Goal: Task Accomplishment & Management: Manage account settings

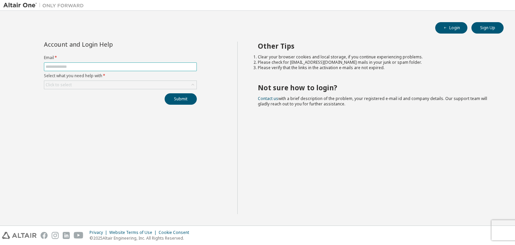
click at [90, 65] on input "text" at bounding box center [121, 66] width 150 height 5
type input "**********"
click at [72, 83] on div "Click to select" at bounding box center [59, 84] width 28 height 7
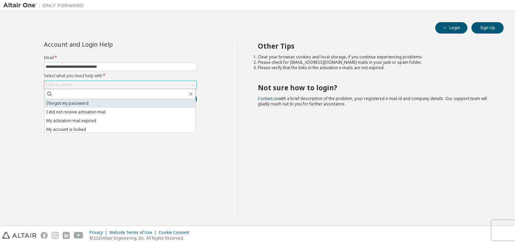
click at [76, 102] on li "I forgot my password" at bounding box center [120, 103] width 151 height 9
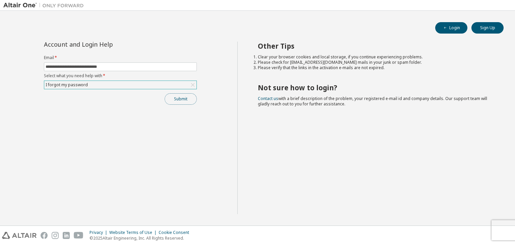
click at [174, 101] on button "Submit" at bounding box center [181, 98] width 32 height 11
click at [183, 101] on button "Submit" at bounding box center [181, 98] width 32 height 11
click at [140, 68] on input "**********" at bounding box center [121, 66] width 150 height 5
click at [138, 47] on div "Account and Login Help" at bounding box center [105, 44] width 122 height 5
click at [154, 86] on div "I forgot my password" at bounding box center [120, 85] width 152 height 8
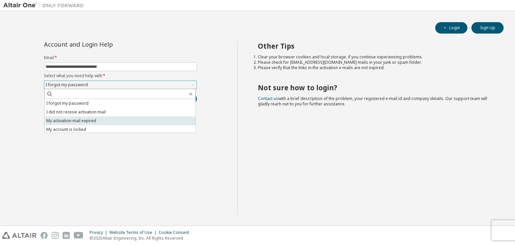
scroll to position [19, 0]
click at [96, 121] on li "I want to reset multi-factor authentication" at bounding box center [120, 119] width 151 height 9
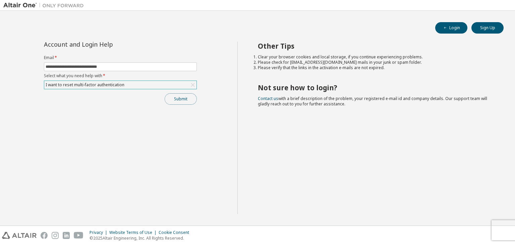
click at [186, 96] on button "Submit" at bounding box center [181, 98] width 32 height 11
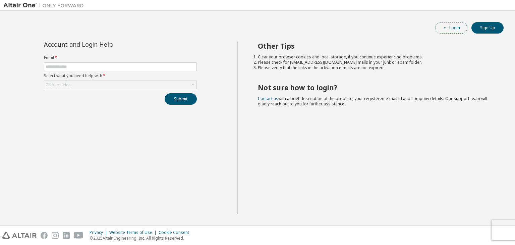
click at [455, 27] on button "Login" at bounding box center [452, 27] width 32 height 11
click at [103, 78] on span "*" at bounding box center [103, 76] width 3 height 6
click at [104, 82] on div "Click to select" at bounding box center [120, 85] width 152 height 8
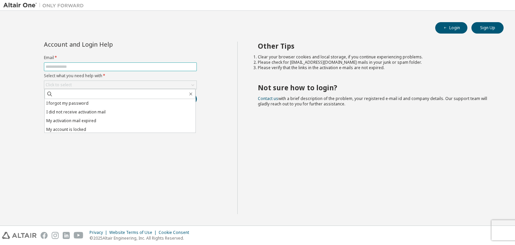
click at [49, 66] on input "text" at bounding box center [121, 66] width 150 height 5
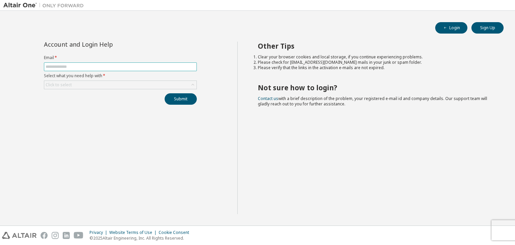
type input "**********"
click at [70, 81] on div "Click to select" at bounding box center [120, 85] width 152 height 8
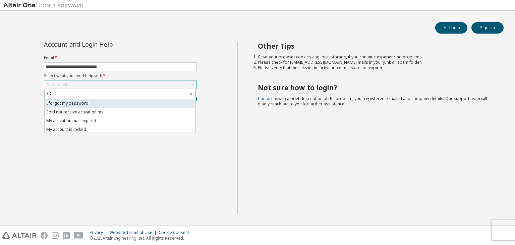
click at [70, 100] on li "I forgot my password" at bounding box center [120, 103] width 151 height 9
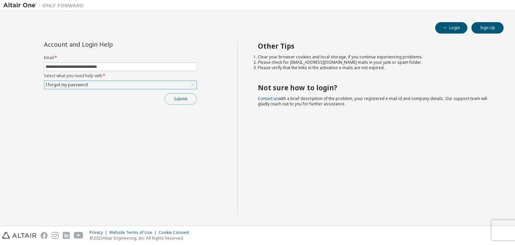
click at [177, 100] on button "Submit" at bounding box center [181, 98] width 32 height 11
click at [181, 80] on form "**********" at bounding box center [120, 72] width 153 height 34
click at [176, 86] on div "I forgot my password" at bounding box center [120, 85] width 152 height 8
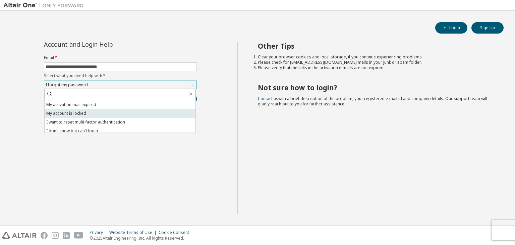
scroll to position [19, 0]
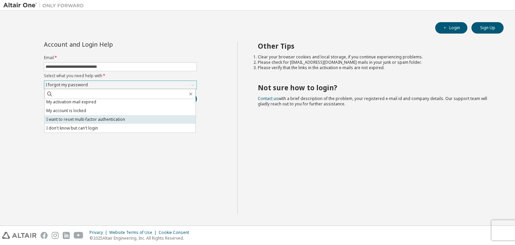
click at [148, 118] on li "I want to reset multi-factor authentication" at bounding box center [120, 119] width 151 height 9
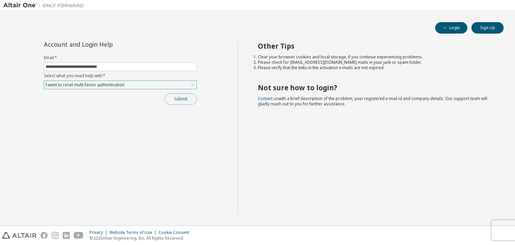
click at [167, 98] on button "Submit" at bounding box center [181, 98] width 32 height 11
click at [147, 84] on div "I want to reset multi-factor authentication" at bounding box center [120, 85] width 152 height 8
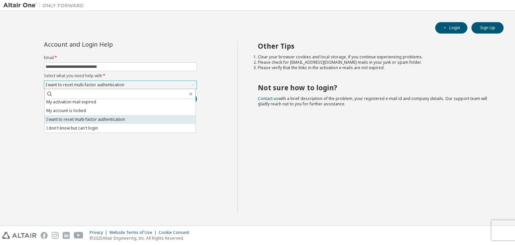
click at [111, 121] on li "I want to reset multi-factor authentication" at bounding box center [120, 119] width 151 height 9
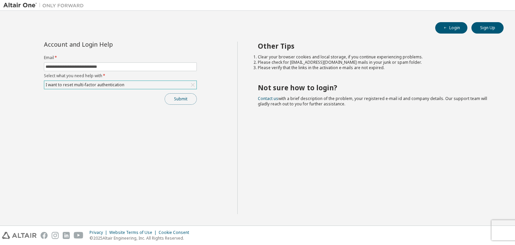
click at [169, 99] on button "Submit" at bounding box center [181, 98] width 32 height 11
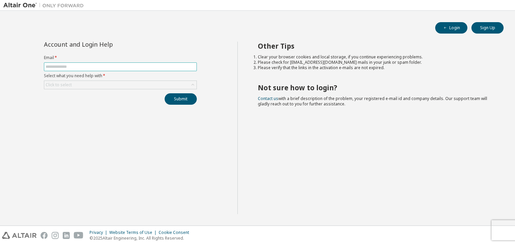
click at [116, 62] on span at bounding box center [120, 66] width 153 height 9
click at [116, 66] on input "text" at bounding box center [121, 66] width 150 height 5
type input "**********"
click at [106, 86] on div "Click to select" at bounding box center [120, 85] width 152 height 8
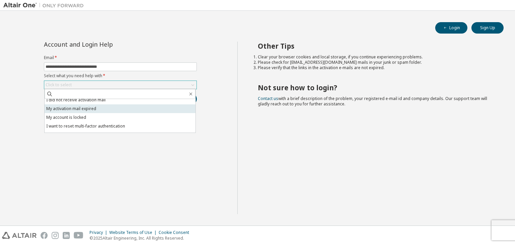
scroll to position [12, 0]
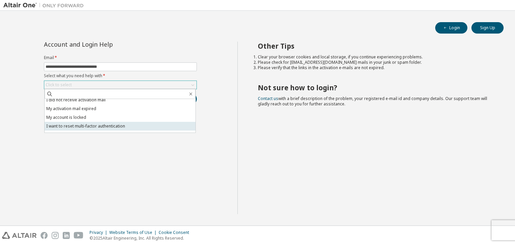
click at [102, 124] on li "I want to reset multi-factor authentication" at bounding box center [120, 126] width 151 height 9
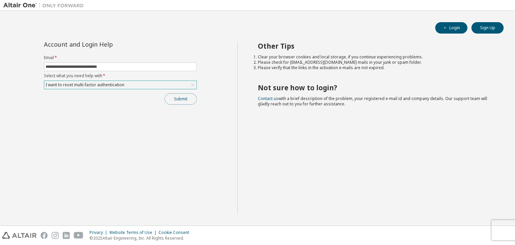
click at [176, 100] on button "Submit" at bounding box center [181, 98] width 32 height 11
click at [96, 87] on div "I want to reset multi-factor authentication" at bounding box center [85, 84] width 81 height 7
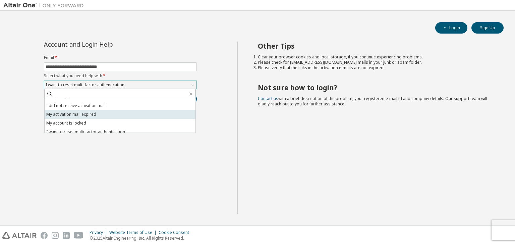
scroll to position [7, 0]
click at [91, 121] on li "My account is locked" at bounding box center [120, 122] width 151 height 9
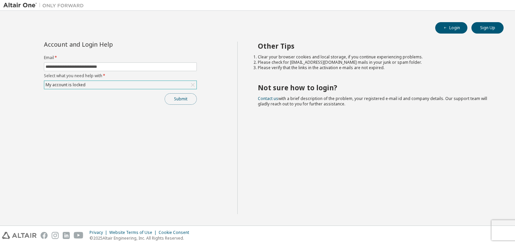
click at [171, 96] on button "Submit" at bounding box center [181, 98] width 32 height 11
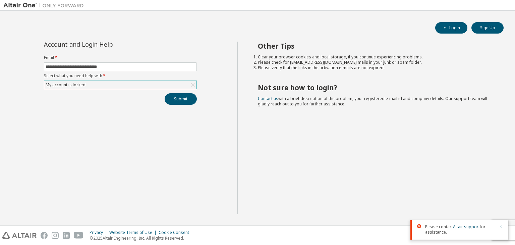
click at [143, 84] on div "My account is locked" at bounding box center [120, 85] width 152 height 8
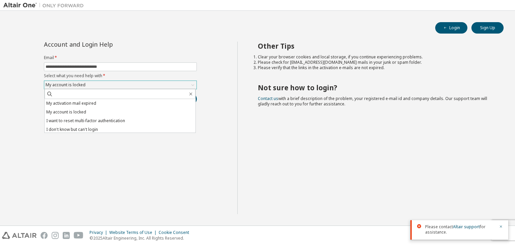
scroll to position [19, 0]
click at [109, 125] on li "I don't know but can't login" at bounding box center [120, 128] width 151 height 9
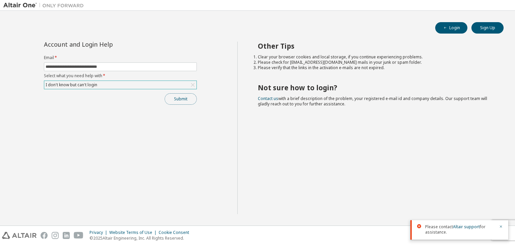
click at [176, 103] on button "Submit" at bounding box center [181, 98] width 32 height 11
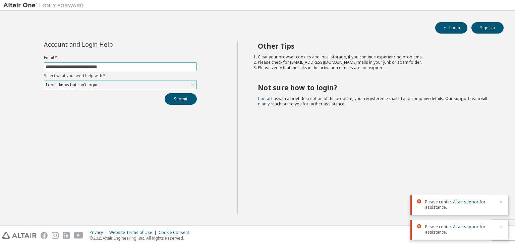
click at [116, 64] on input "**********" at bounding box center [121, 66] width 150 height 5
click at [130, 57] on label "Email *" at bounding box center [120, 57] width 153 height 5
click at [499, 199] on div at bounding box center [499, 204] width 8 height 11
click at [501, 227] on icon "button" at bounding box center [501, 227] width 4 height 4
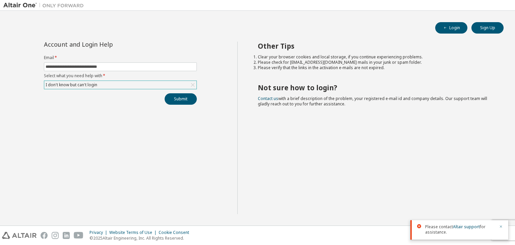
click at [501, 226] on icon "button" at bounding box center [501, 227] width 2 height 2
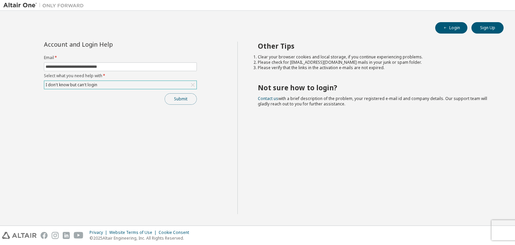
click at [175, 96] on button "Submit" at bounding box center [181, 98] width 32 height 11
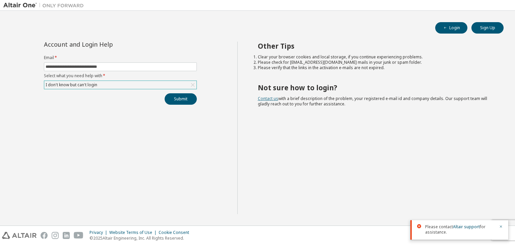
click at [265, 97] on link "Contact us" at bounding box center [268, 99] width 20 height 6
click at [461, 227] on link "Altair support" at bounding box center [466, 227] width 27 height 6
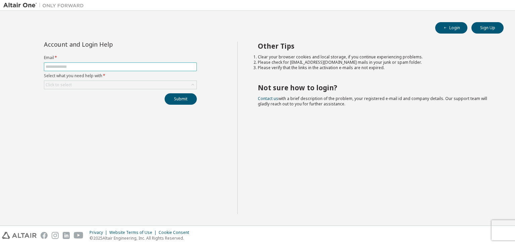
click at [153, 68] on input "text" at bounding box center [121, 66] width 150 height 5
paste input "**********"
type input "**********"
click at [62, 81] on div "Click to select" at bounding box center [59, 84] width 28 height 7
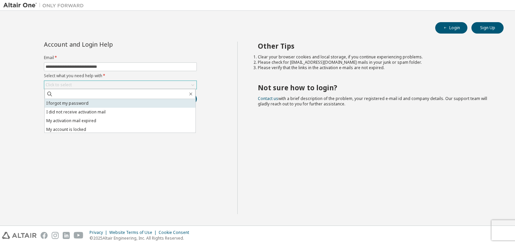
click at [60, 105] on li "I forgot my password" at bounding box center [120, 103] width 151 height 9
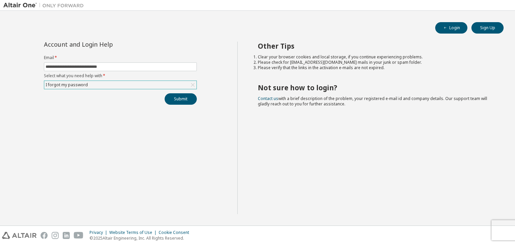
click at [100, 85] on div "I forgot my password" at bounding box center [120, 85] width 152 height 8
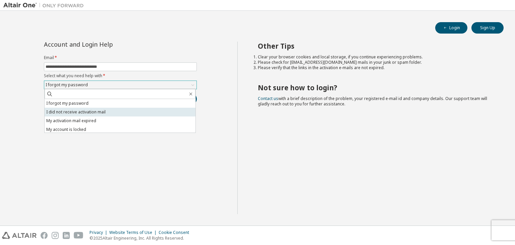
click at [75, 110] on li "I did not receive activation mail" at bounding box center [120, 112] width 151 height 9
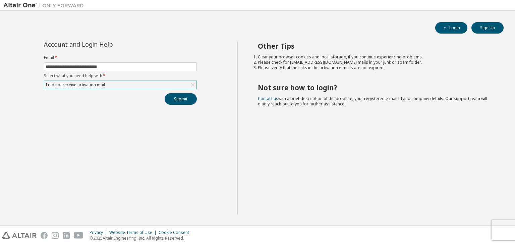
click at [130, 88] on div "I did not receive activation mail" at bounding box center [120, 85] width 152 height 8
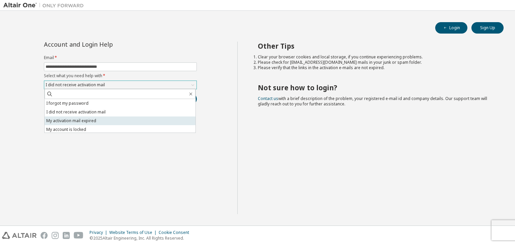
scroll to position [19, 0]
click at [87, 119] on li "I want to reset multi-factor authentication" at bounding box center [120, 119] width 151 height 9
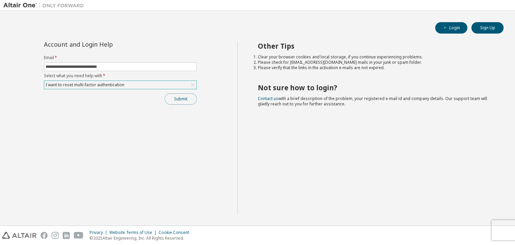
click at [181, 101] on button "Submit" at bounding box center [181, 98] width 32 height 11
click at [266, 100] on link "Contact us" at bounding box center [268, 99] width 20 height 6
click at [502, 235] on div "Privacy Website Terms of Use Cookie Consent © 2025 Altair Engineering, Inc. All…" at bounding box center [257, 235] width 515 height 19
click at [477, 23] on button "Sign Up" at bounding box center [488, 27] width 32 height 11
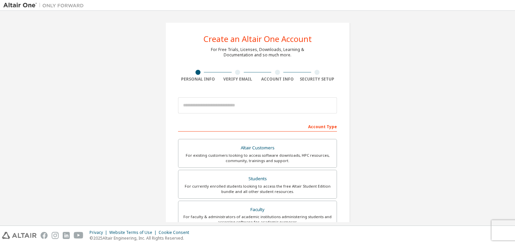
click at [21, 3] on img at bounding box center [45, 5] width 84 height 7
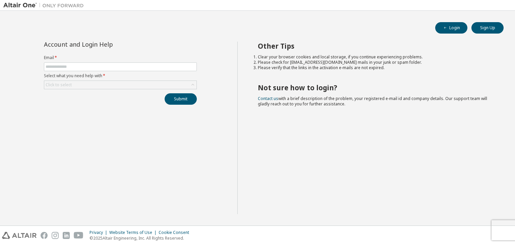
click at [123, 78] on label "Select what you need help with *" at bounding box center [120, 75] width 153 height 5
click at [122, 85] on div "Click to select" at bounding box center [120, 85] width 152 height 8
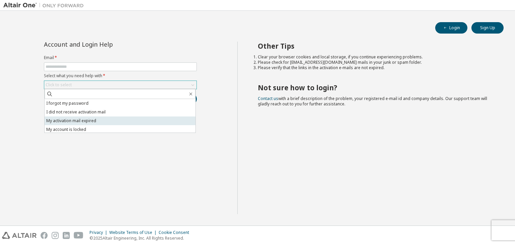
scroll to position [19, 0]
click at [46, 117] on div "Account and Login Help Email * Select what you need help with * Click to select…" at bounding box center [120, 128] width 234 height 172
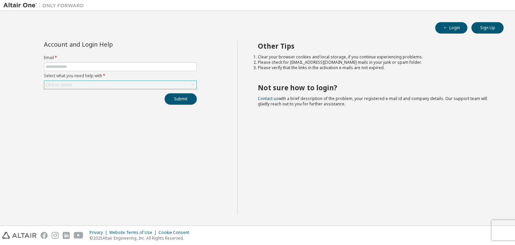
copy ul "I want to reset multi-factor authentication I don't know but can't login"
click at [55, 85] on div "Click to select" at bounding box center [59, 84] width 26 height 5
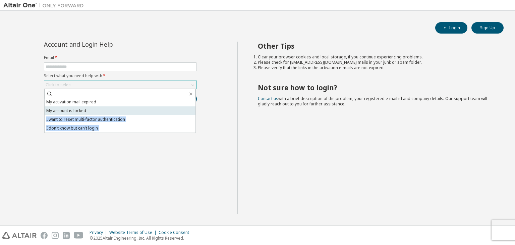
drag, startPoint x: 32, startPoint y: 117, endPoint x: 126, endPoint y: 110, distance: 94.3
click at [126, 110] on div "Account and Login Help Email * Select what you need help with * Click to select…" at bounding box center [120, 128] width 234 height 172
copy ul "I want to reset multi-factor authentication I don't know but can't login"
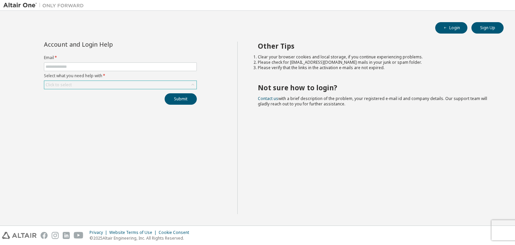
click at [117, 82] on div "Click to select" at bounding box center [120, 85] width 152 height 8
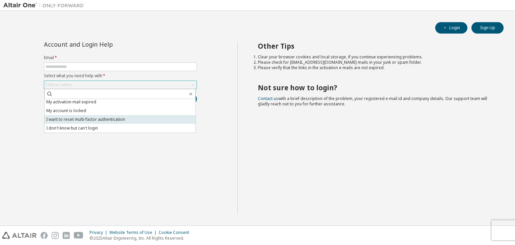
click at [103, 119] on li "I want to reset multi-factor authentication" at bounding box center [120, 119] width 151 height 9
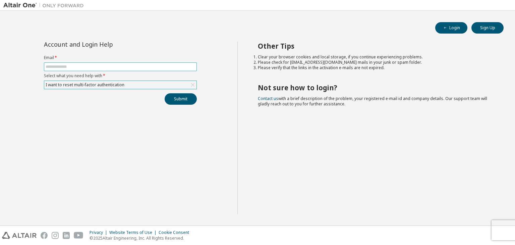
click at [80, 65] on input "text" at bounding box center [121, 66] width 150 height 5
type input "**********"
click at [185, 96] on button "Submit" at bounding box center [181, 98] width 32 height 11
click at [268, 97] on link "Contact us" at bounding box center [268, 99] width 20 height 6
click at [268, 99] on link "Contact us" at bounding box center [268, 99] width 20 height 6
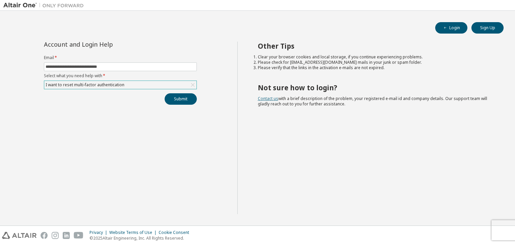
click at [264, 97] on link "Contact us" at bounding box center [268, 99] width 20 height 6
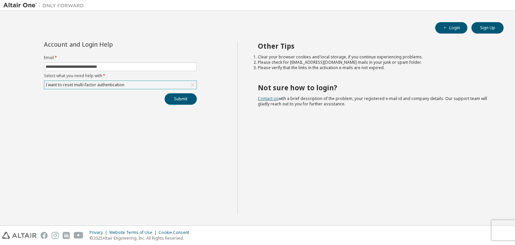
click at [264, 97] on link "Contact us" at bounding box center [268, 99] width 20 height 6
click at [258, 99] on link "Contact us" at bounding box center [268, 99] width 20 height 6
click at [262, 98] on link "Contact us" at bounding box center [268, 99] width 20 height 6
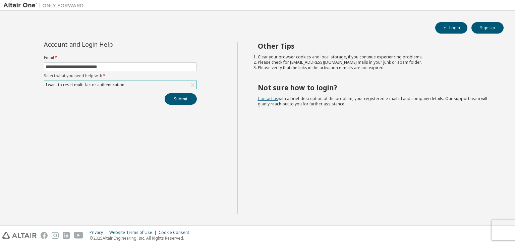
click at [262, 98] on link "Contact us" at bounding box center [268, 99] width 20 height 6
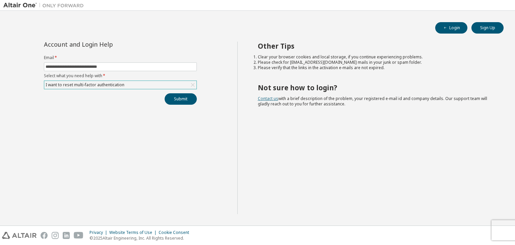
click at [262, 98] on link "Contact us" at bounding box center [268, 99] width 20 height 6
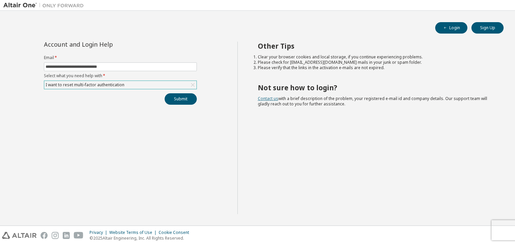
click at [262, 98] on link "Contact us" at bounding box center [268, 99] width 20 height 6
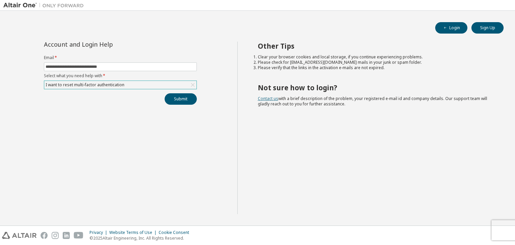
click at [262, 98] on link "Contact us" at bounding box center [268, 99] width 20 height 6
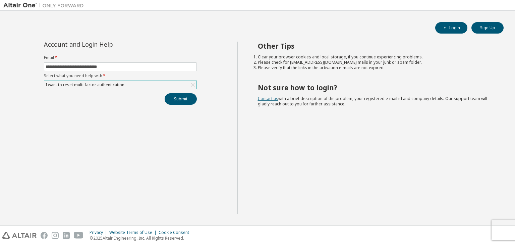
click at [262, 98] on link "Contact us" at bounding box center [268, 99] width 20 height 6
click at [263, 98] on link "Contact us" at bounding box center [268, 99] width 20 height 6
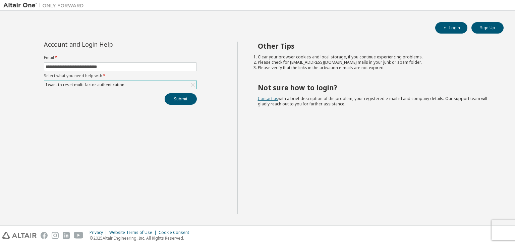
click at [263, 98] on link "Contact us" at bounding box center [268, 99] width 20 height 6
click at [21, 4] on img at bounding box center [45, 5] width 84 height 7
drag, startPoint x: 451, startPoint y: 18, endPoint x: 451, endPoint y: 29, distance: 10.7
click at [451, 29] on div "**********" at bounding box center [257, 118] width 509 height 208
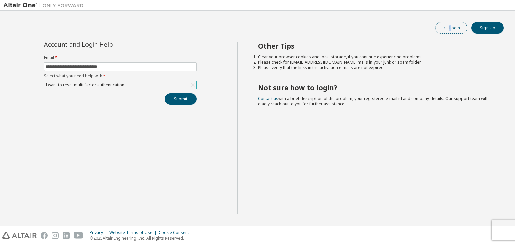
click at [451, 29] on button "Login" at bounding box center [452, 27] width 32 height 11
click at [450, 23] on button "Login" at bounding box center [452, 27] width 32 height 11
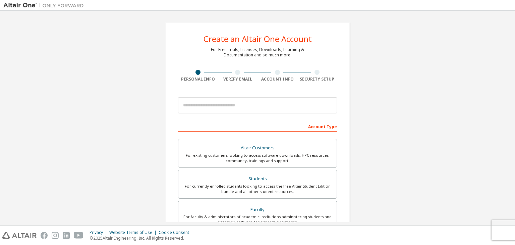
click at [22, 5] on img at bounding box center [45, 5] width 84 height 7
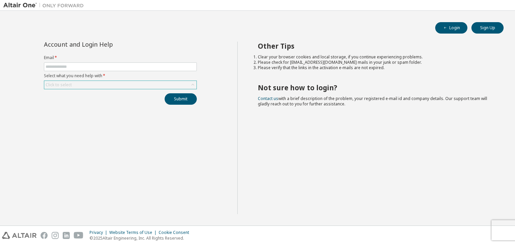
drag, startPoint x: 116, startPoint y: 90, endPoint x: 111, endPoint y: 85, distance: 6.9
click at [111, 85] on div "Account and Login Help Email * Select what you need help with * Click to select…" at bounding box center [120, 73] width 161 height 63
click at [111, 85] on div "Click to select" at bounding box center [120, 85] width 152 height 8
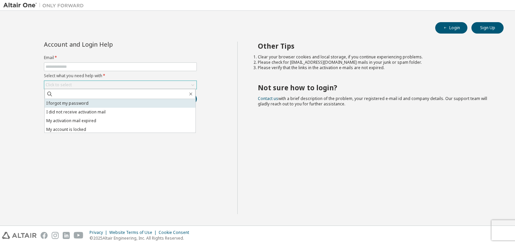
click at [89, 101] on li "I forgot my password" at bounding box center [120, 103] width 151 height 9
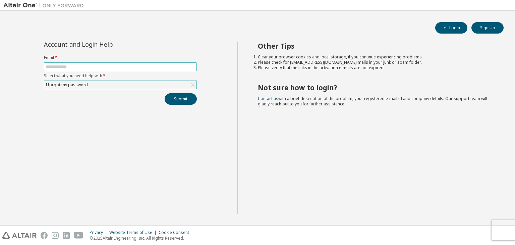
click at [92, 70] on span at bounding box center [120, 66] width 153 height 9
click at [91, 69] on input "text" at bounding box center [121, 66] width 150 height 5
type input "**********"
click at [182, 99] on button "Submit" at bounding box center [181, 98] width 32 height 11
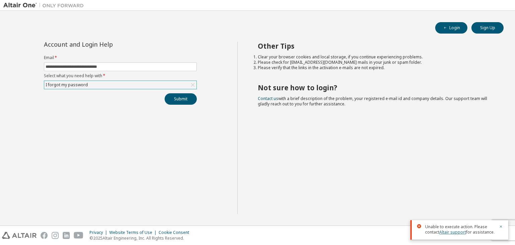
click at [452, 234] on link "Altair support" at bounding box center [453, 232] width 27 height 6
click at [103, 89] on div "**********" at bounding box center [120, 73] width 161 height 63
click at [99, 85] on div "I forgot my password" at bounding box center [120, 85] width 152 height 8
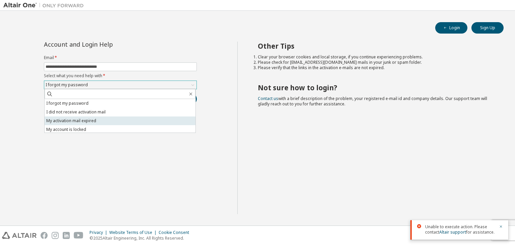
scroll to position [19, 0]
click at [82, 120] on li "I want to reset multi-factor authentication" at bounding box center [120, 119] width 151 height 9
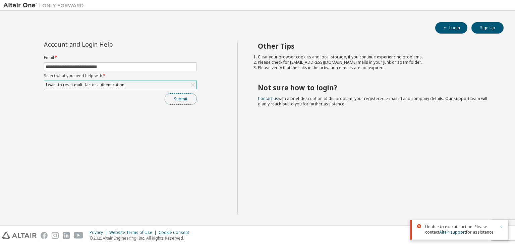
click at [173, 96] on button "Submit" at bounding box center [181, 98] width 32 height 11
